Goal: Task Accomplishment & Management: Use online tool/utility

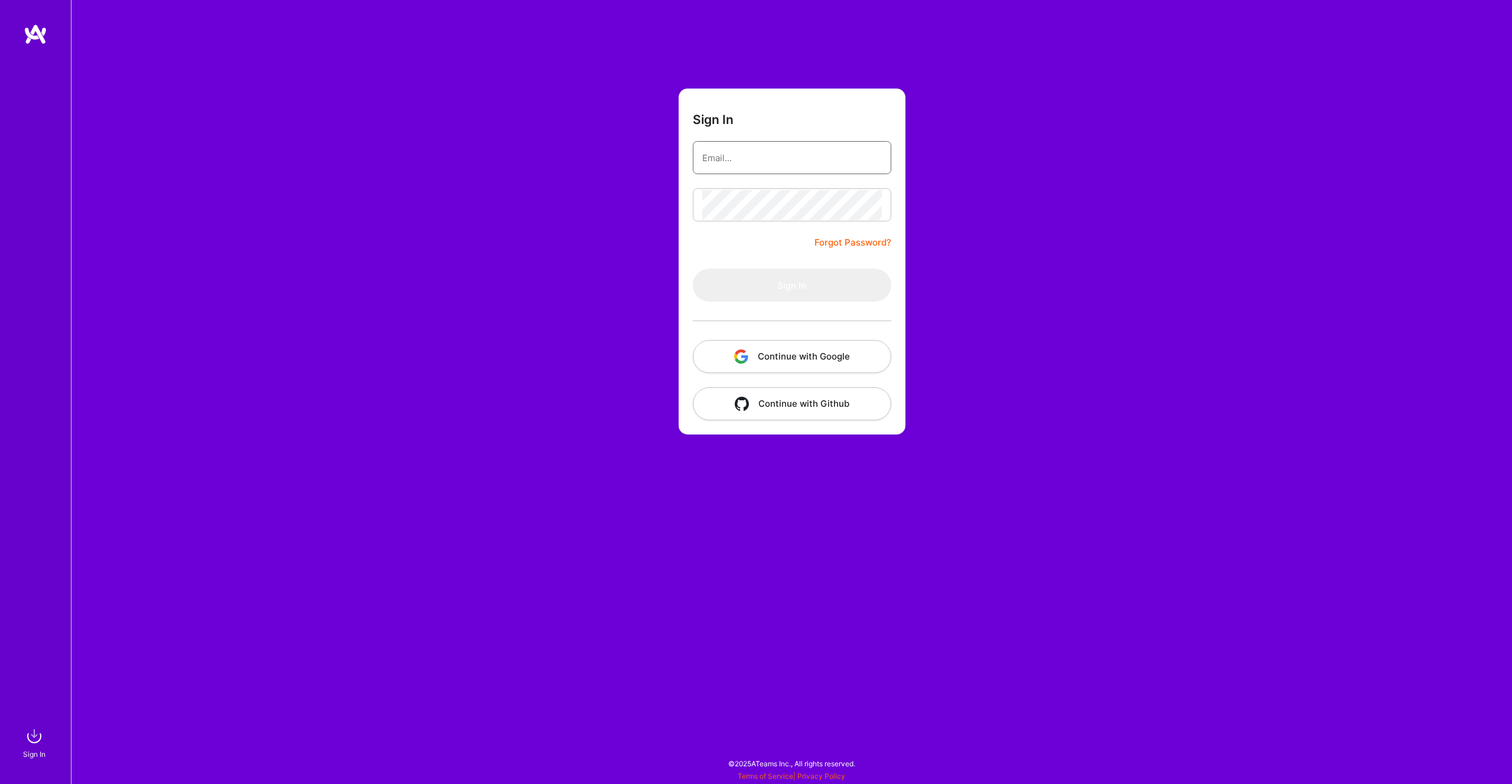
click at [740, 161] on input "email" at bounding box center [792, 158] width 179 height 30
type input "[PERSON_NAME][EMAIL_ADDRESS][PERSON_NAME][DOMAIN_NAME]"
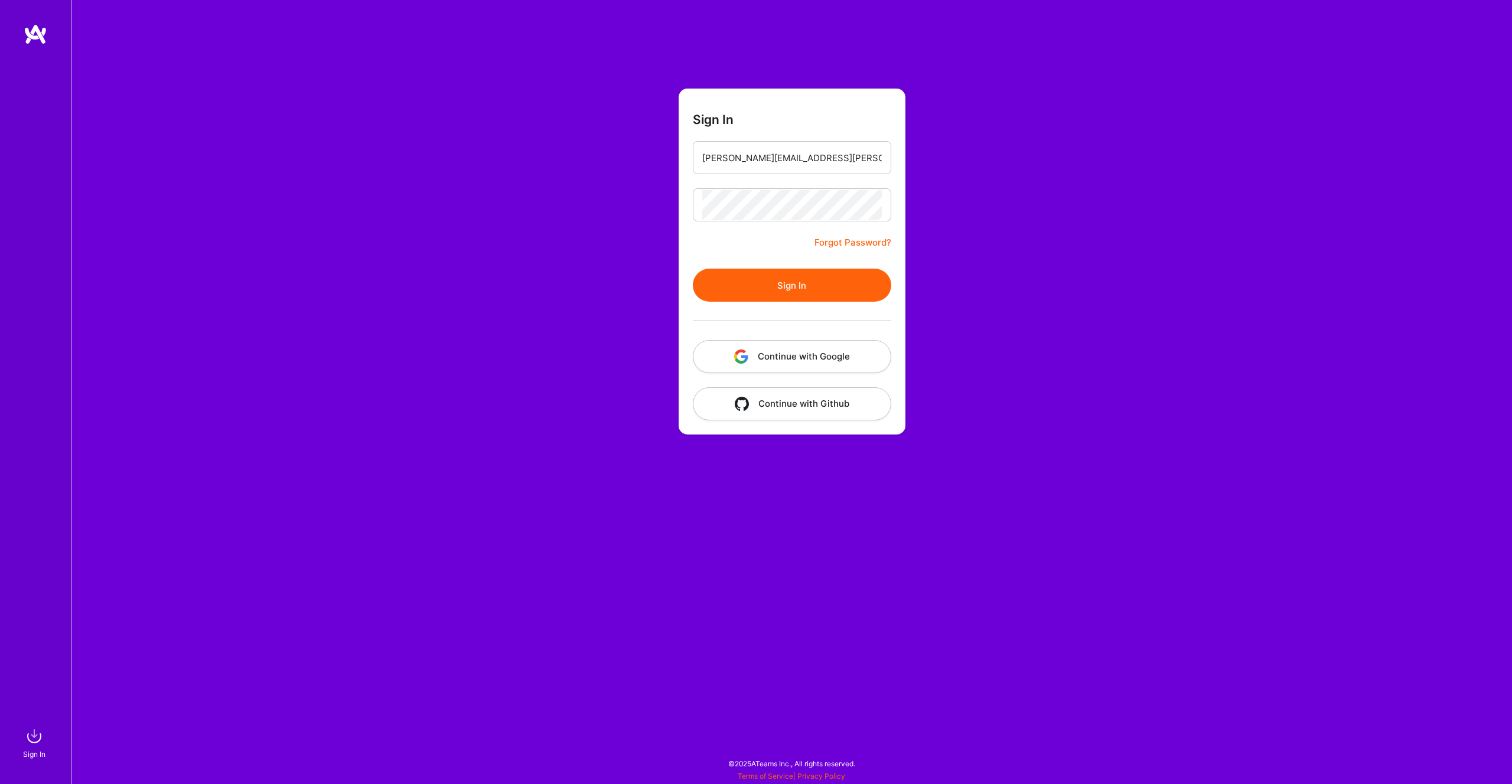
click at [792, 292] on button "Sign In" at bounding box center [792, 285] width 198 height 33
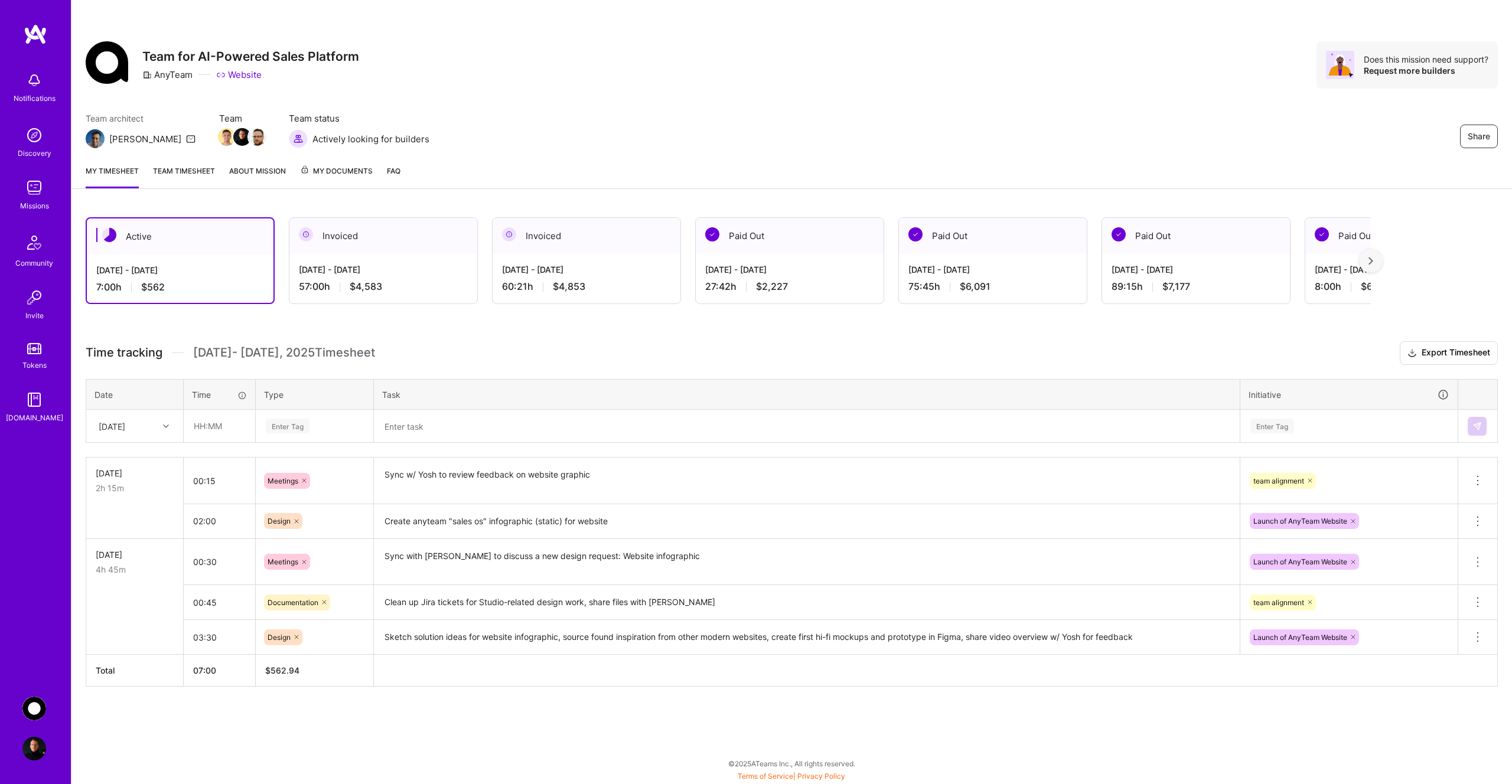
click at [166, 426] on icon at bounding box center [166, 426] width 6 height 6
click at [146, 588] on div "[DATE]" at bounding box center [135, 590] width 96 height 22
click at [229, 423] on input "text" at bounding box center [220, 425] width 71 height 31
type input "00:30"
click at [290, 421] on div "Enter Tag" at bounding box center [287, 425] width 44 height 18
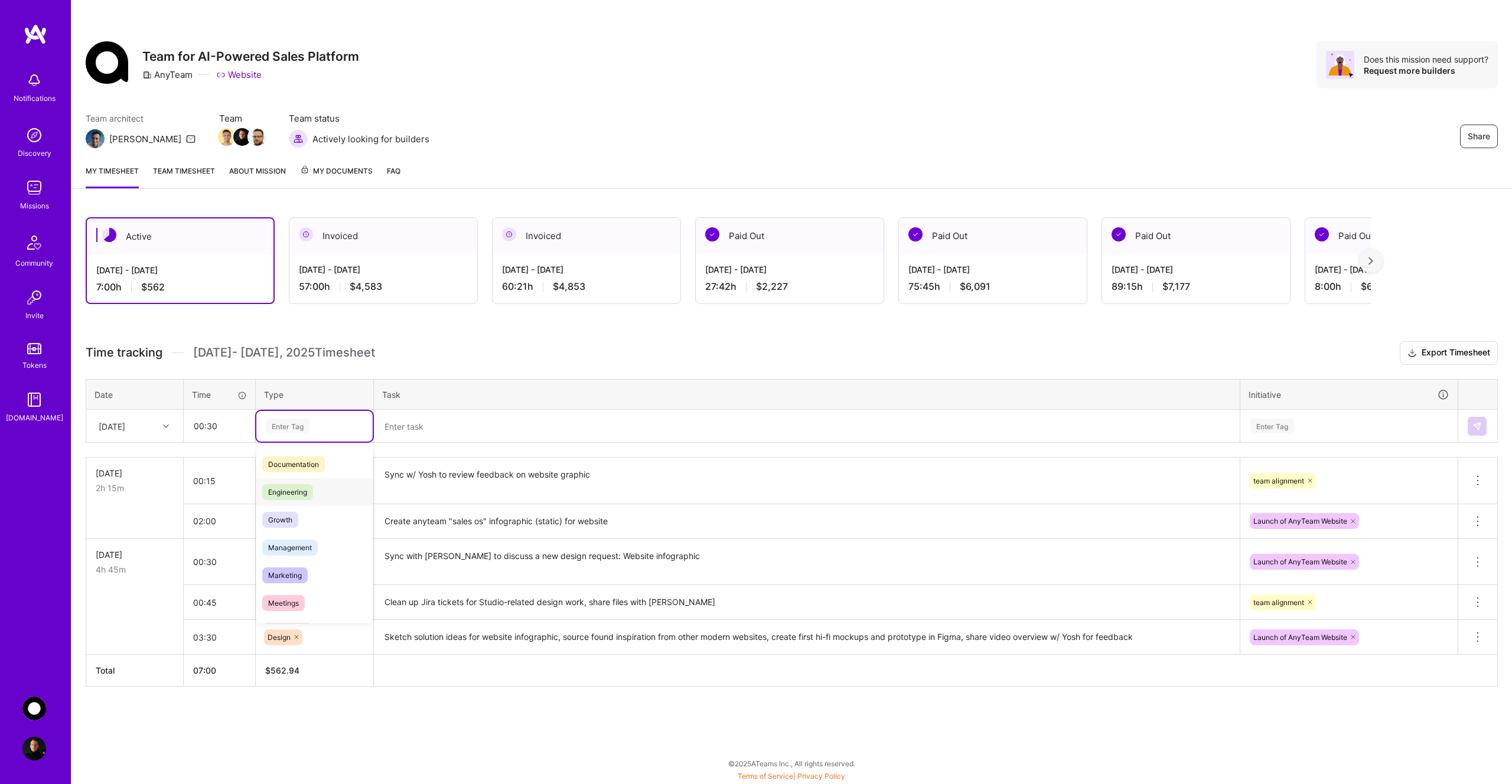
scroll to position [61, 0]
click at [297, 595] on span "Meetings" at bounding box center [283, 598] width 43 height 16
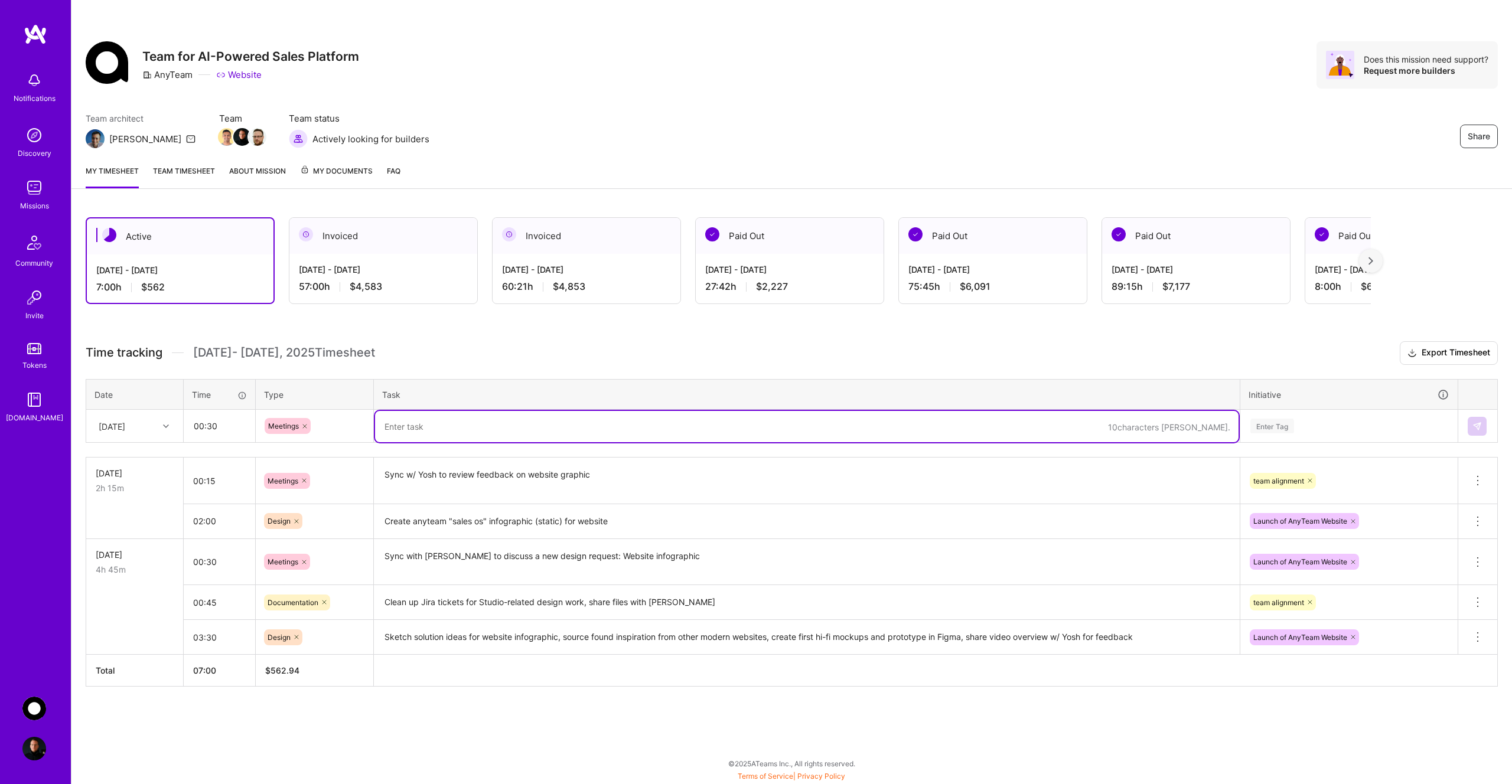
click at [429, 431] on textarea at bounding box center [807, 426] width 864 height 31
type textarea "Sync w/ Yosh to review live MVP website, provided design feedback for iterative…"
click at [1293, 428] on div "Enter Tag" at bounding box center [1272, 425] width 44 height 18
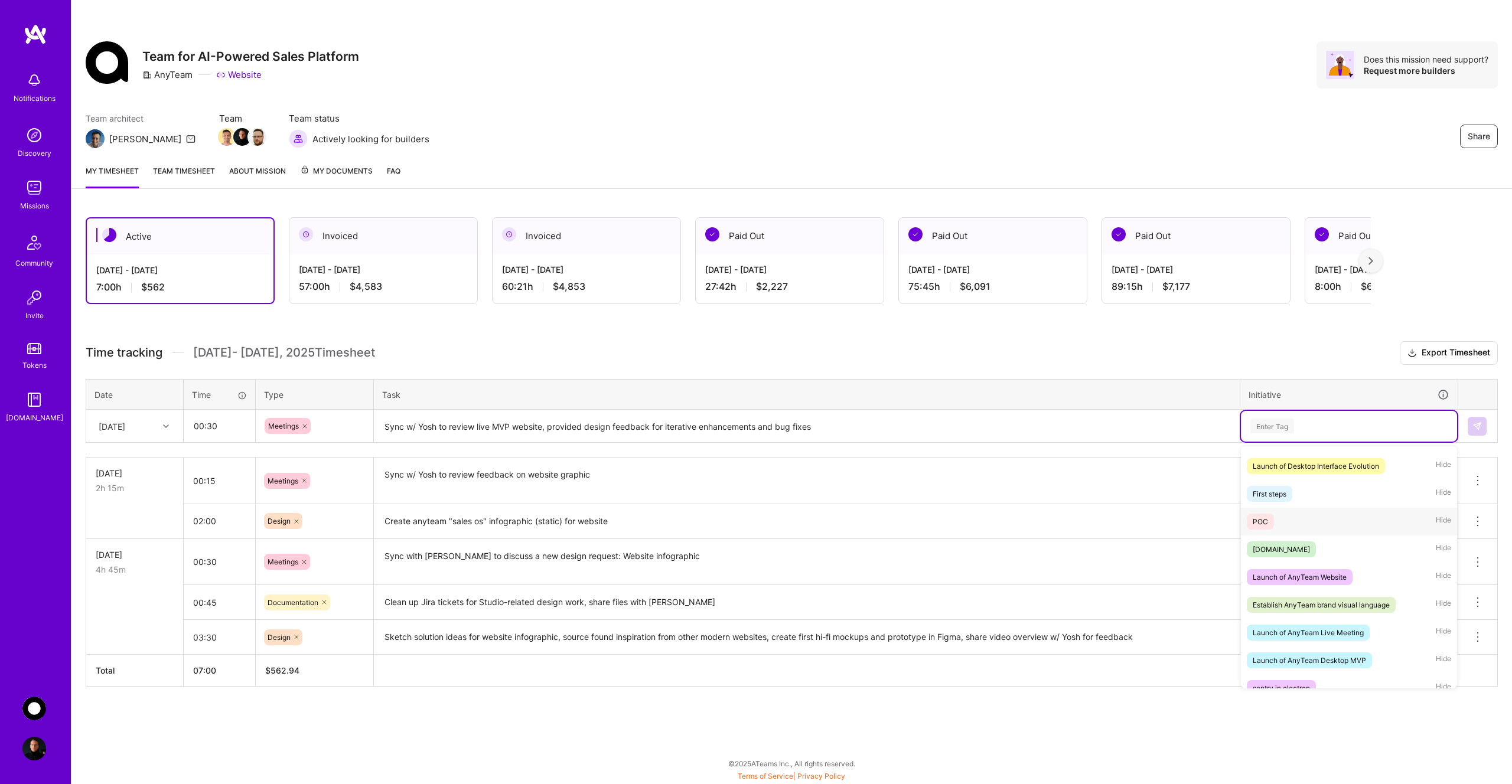
scroll to position [112, 0]
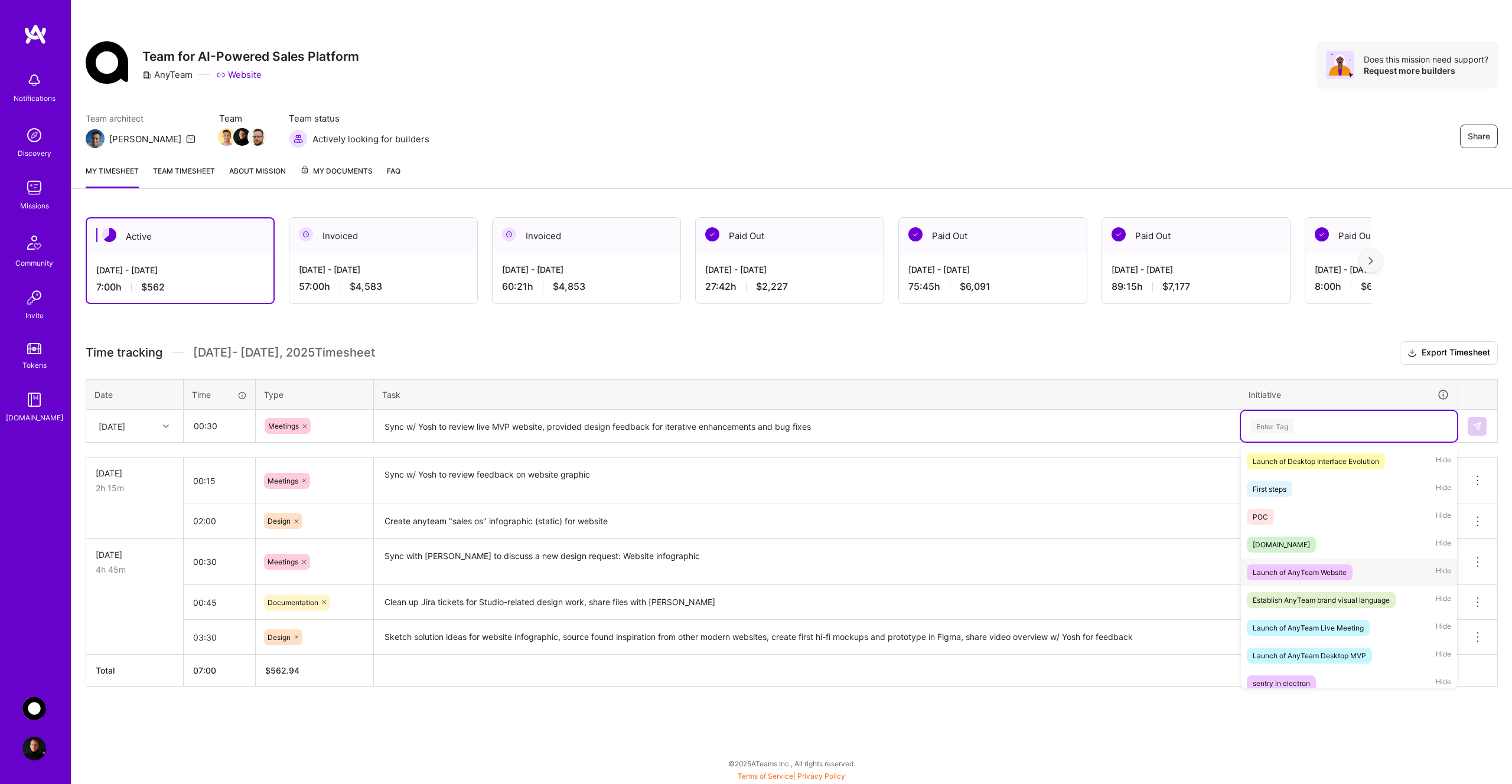
click at [1313, 570] on div "Launch of AnyTeam Website" at bounding box center [1299, 572] width 94 height 12
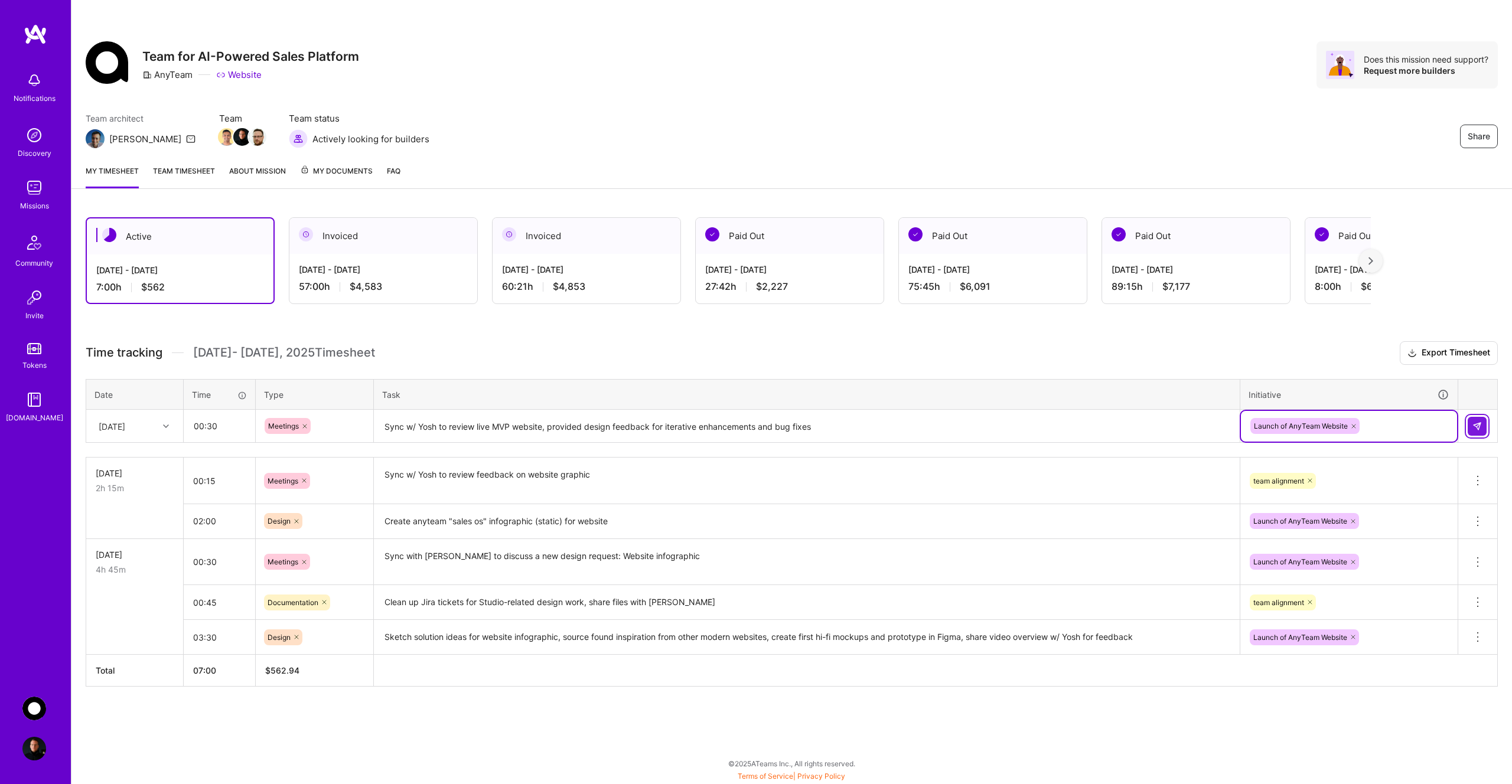
click at [1477, 428] on img at bounding box center [1477, 425] width 9 height 9
